Goal: Communication & Community: Ask a question

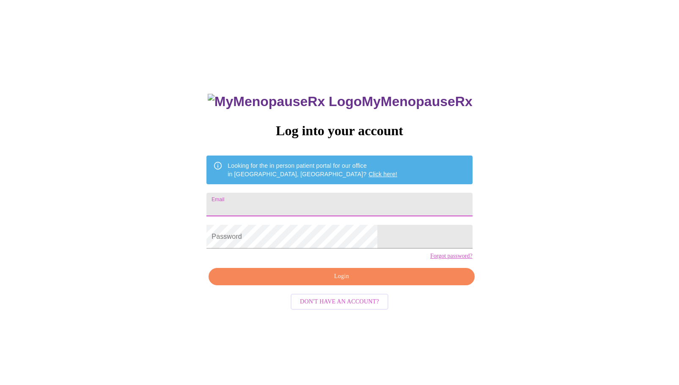
click at [323, 196] on input "Email" at bounding box center [339, 205] width 266 height 24
type input "[EMAIL_ADDRESS][DOMAIN_NAME]"
click at [345, 282] on span "Login" at bounding box center [341, 276] width 246 height 11
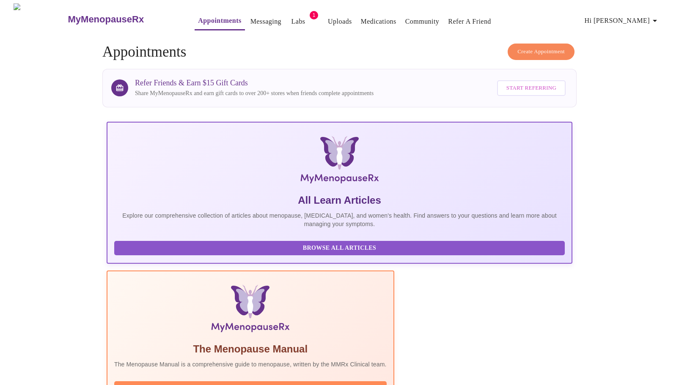
click at [250, 17] on link "Messaging" at bounding box center [265, 22] width 31 height 12
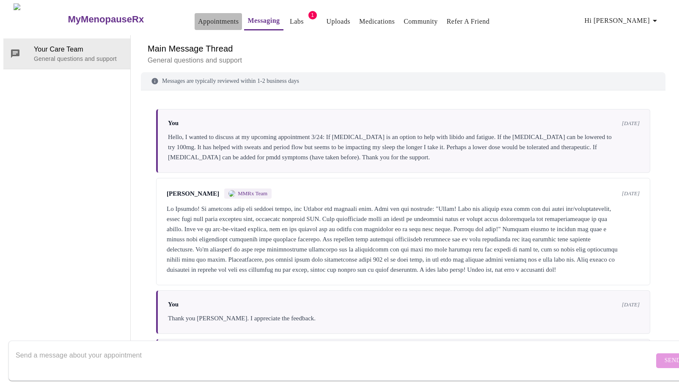
click at [198, 19] on link "Appointments" at bounding box center [218, 22] width 41 height 12
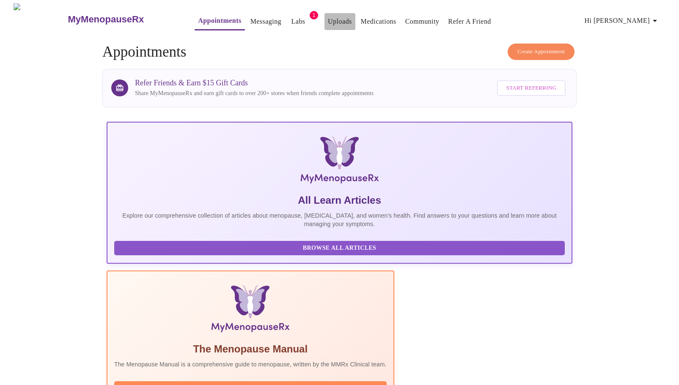
click at [328, 17] on link "Uploads" at bounding box center [340, 22] width 24 height 12
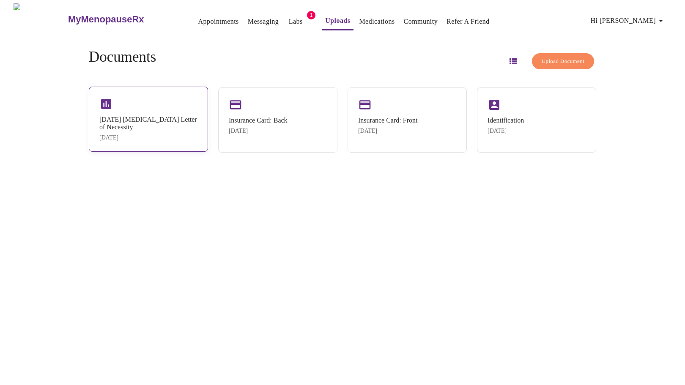
click at [137, 116] on div "[DATE] [MEDICAL_DATA] Letter of Necessity" at bounding box center [148, 123] width 98 height 15
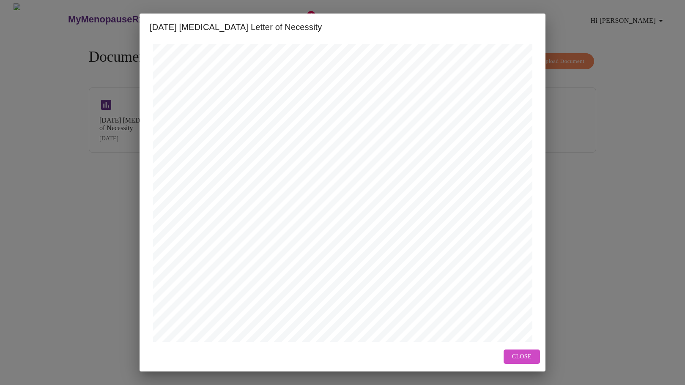
click at [533, 359] on button "Close" at bounding box center [522, 357] width 36 height 15
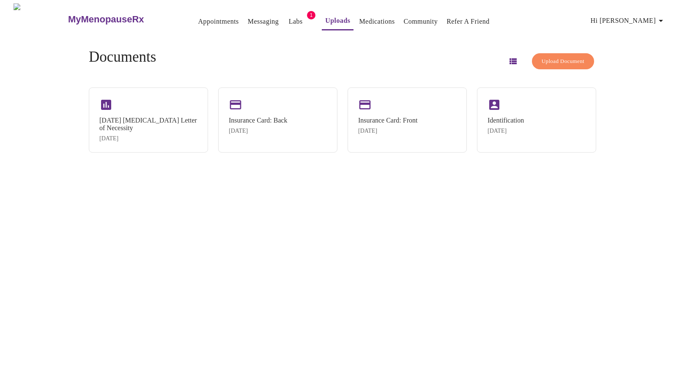
click at [361, 16] on link "Medications" at bounding box center [377, 22] width 36 height 12
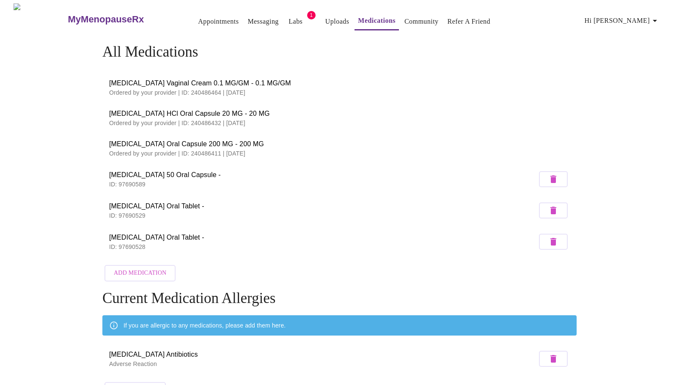
click at [247, 21] on link "Messaging" at bounding box center [262, 22] width 31 height 12
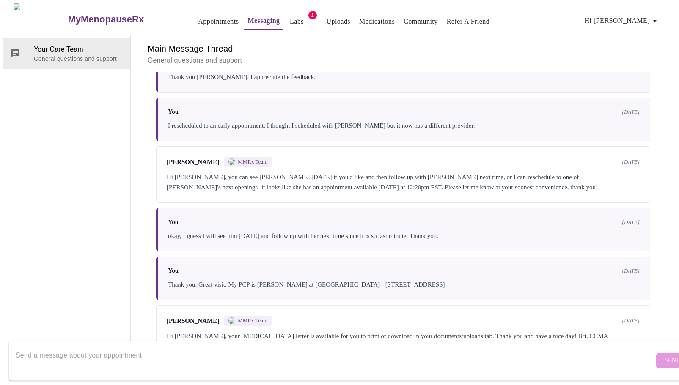
scroll to position [269, 0]
click at [536, 337] on div "Send" at bounding box center [348, 361] width 696 height 49
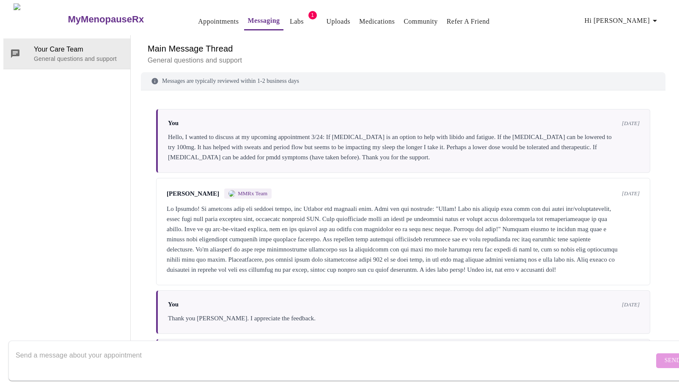
scroll to position [0, 0]
click at [162, 348] on textarea "Send a message about your appointment" at bounding box center [335, 360] width 638 height 27
click at [227, 357] on textarea "Hello, I completed my appointment 9/18." at bounding box center [335, 360] width 638 height 27
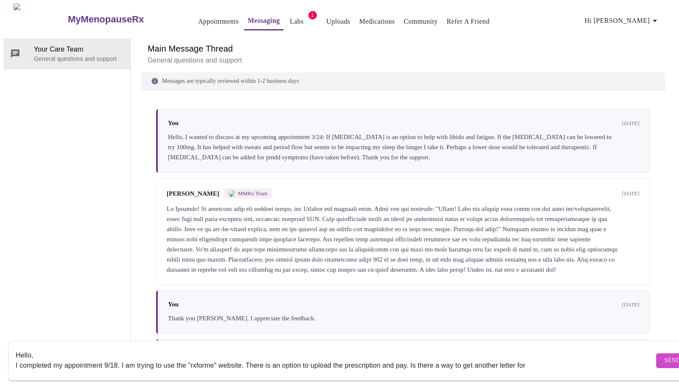
paste textarea "[URL][DOMAIN_NAME]"
click at [531, 351] on textarea "Hello, I completed my appointment 9/18. I am trying to use the "rxforme" websit…" at bounding box center [335, 360] width 638 height 27
drag, startPoint x: 118, startPoint y: 350, endPoint x: 127, endPoint y: 344, distance: 10.9
click at [118, 350] on textarea "Hello, I completed my appointment 9/18. I am trying to use the "rxforme" websit…" at bounding box center [335, 360] width 638 height 27
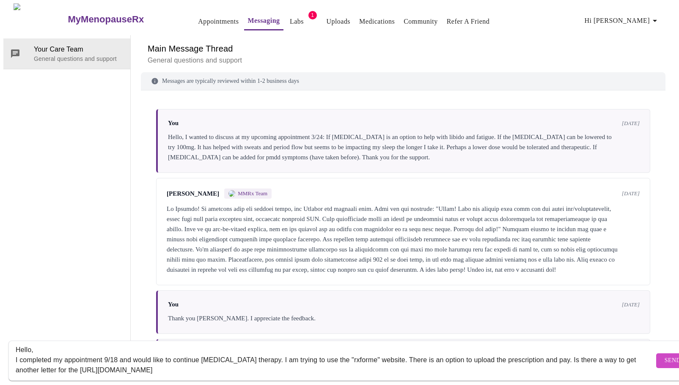
click at [269, 361] on textarea "Hello, I completed my appointment 9/18 and would like to continue [MEDICAL_DATA…" at bounding box center [335, 360] width 638 height 27
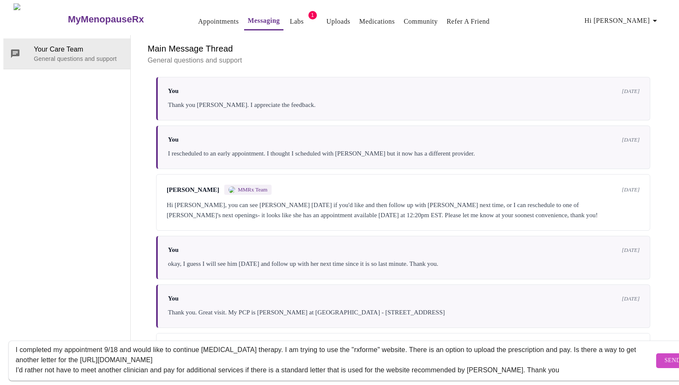
scroll to position [254, 0]
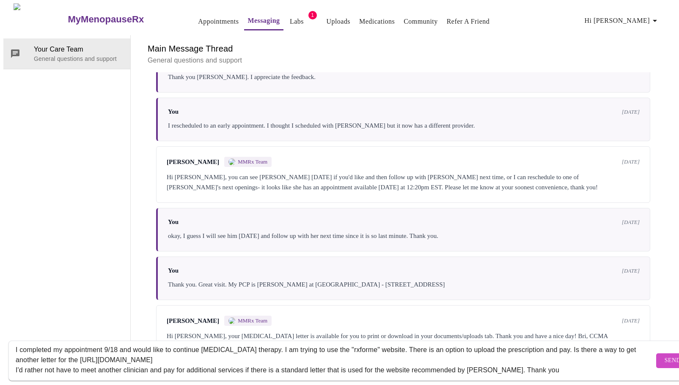
type textarea "Hello, I completed my appointment 9/18 and would like to continue [MEDICAL_DATA…"
click at [656, 353] on button "Send" at bounding box center [672, 360] width 33 height 15
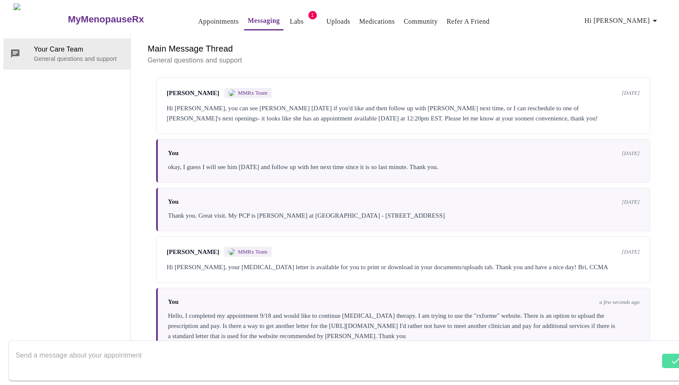
scroll to position [340, 0]
